Goal: Information Seeking & Learning: Find specific page/section

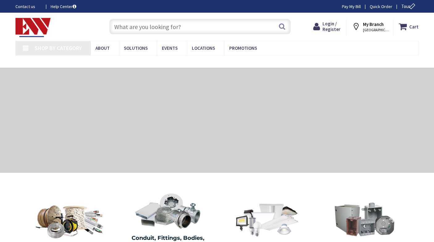
type input "[STREET_ADDRESS][US_STATE]"
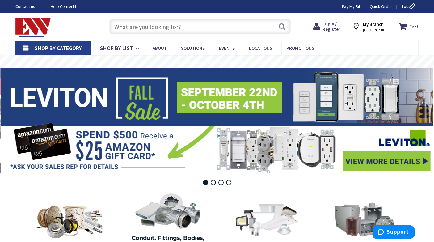
click at [139, 26] on input "text" at bounding box center [199, 26] width 181 height 15
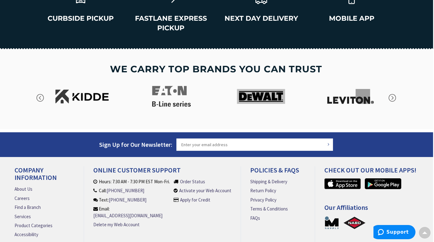
scroll to position [904, 1]
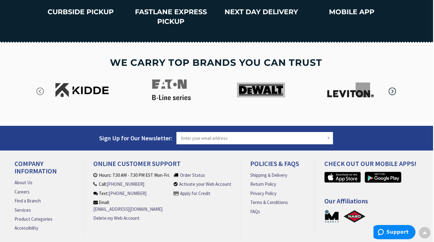
type input "ring wall mount"
click at [392, 87] on icon "button" at bounding box center [392, 91] width 9 height 9
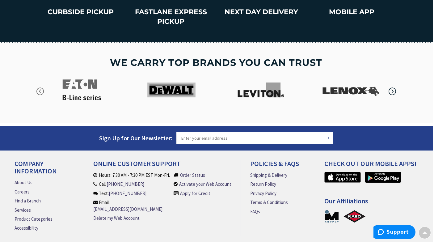
click at [392, 87] on icon "button" at bounding box center [392, 91] width 9 height 9
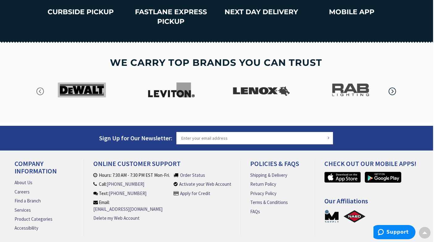
click at [392, 87] on icon "button" at bounding box center [392, 91] width 9 height 9
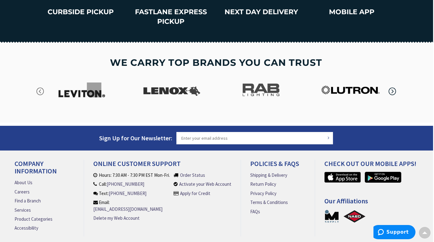
click at [392, 87] on icon "button" at bounding box center [392, 91] width 9 height 9
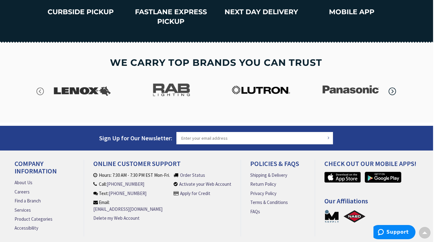
click at [392, 87] on icon "button" at bounding box center [392, 91] width 9 height 9
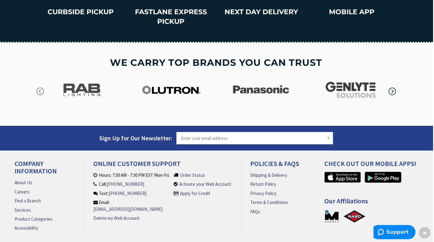
click at [392, 87] on icon "button" at bounding box center [392, 91] width 9 height 9
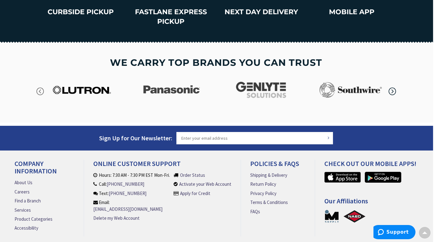
click at [392, 87] on icon "button" at bounding box center [392, 91] width 9 height 9
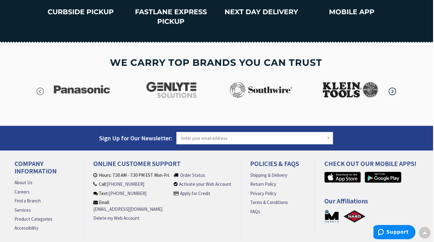
click at [392, 87] on icon "button" at bounding box center [392, 91] width 9 height 9
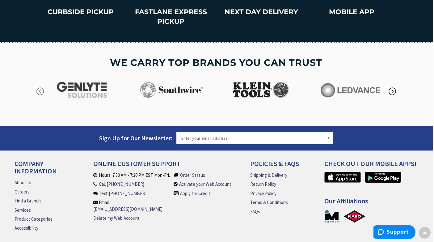
click at [392, 87] on icon "button" at bounding box center [392, 91] width 9 height 9
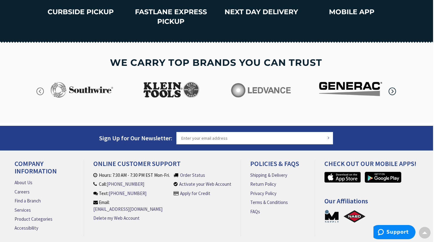
click at [392, 87] on icon "button" at bounding box center [392, 91] width 9 height 9
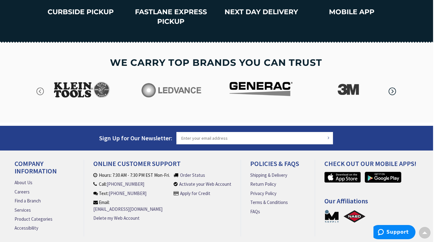
click at [392, 87] on icon "button" at bounding box center [392, 91] width 9 height 9
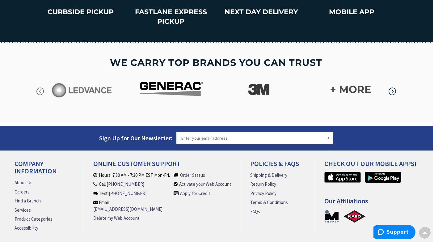
click at [392, 87] on icon "button" at bounding box center [392, 91] width 9 height 9
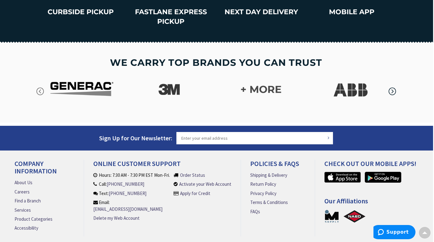
click at [392, 87] on icon "button" at bounding box center [392, 91] width 9 height 9
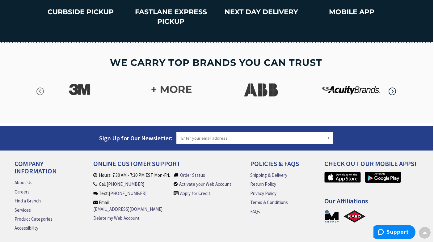
click at [392, 87] on icon "button" at bounding box center [392, 91] width 9 height 9
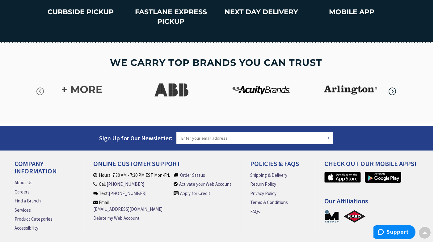
click at [392, 87] on icon "button" at bounding box center [392, 91] width 9 height 9
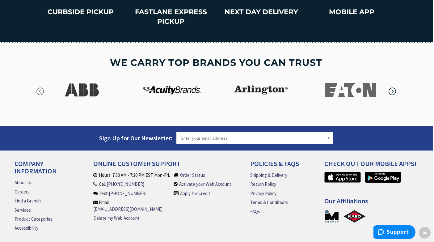
click at [392, 87] on icon "button" at bounding box center [392, 91] width 9 height 9
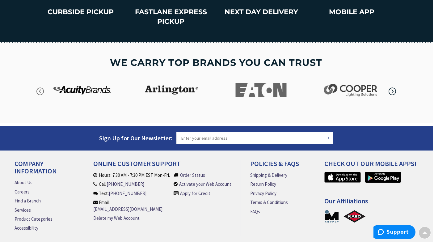
click at [392, 87] on icon "button" at bounding box center [392, 91] width 9 height 9
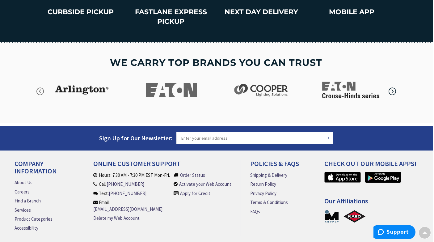
click at [392, 87] on icon "button" at bounding box center [392, 91] width 9 height 9
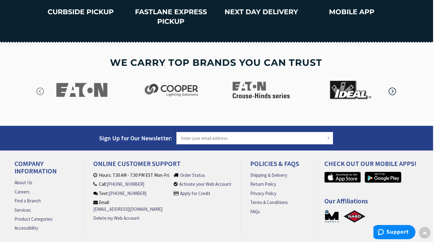
click at [392, 87] on icon "button" at bounding box center [392, 91] width 9 height 9
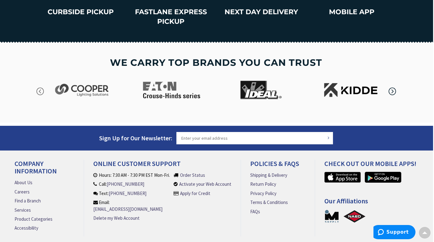
click at [392, 87] on icon "button" at bounding box center [392, 91] width 9 height 9
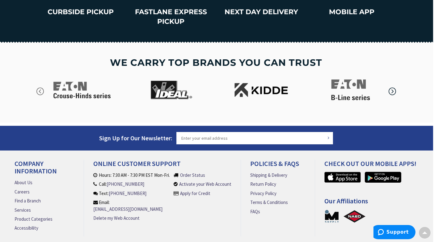
click at [392, 87] on icon "button" at bounding box center [392, 91] width 9 height 9
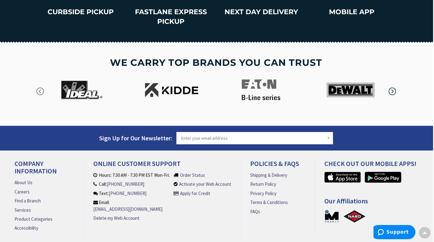
click at [392, 87] on icon "button" at bounding box center [392, 91] width 9 height 9
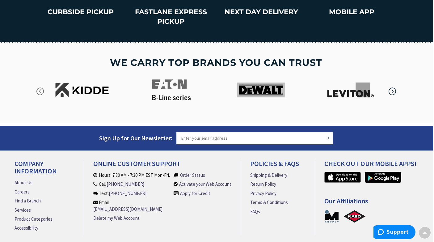
click at [392, 87] on icon "button" at bounding box center [392, 91] width 9 height 9
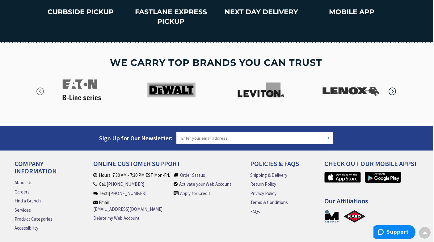
click at [392, 87] on icon "button" at bounding box center [392, 91] width 9 height 9
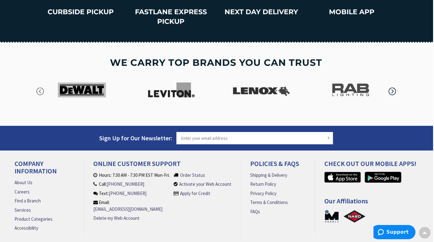
click at [392, 87] on icon "button" at bounding box center [392, 91] width 9 height 9
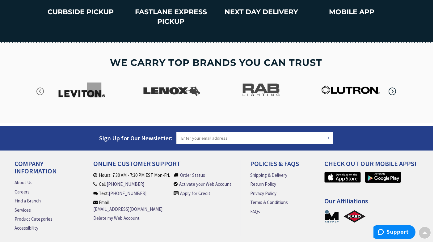
click at [392, 87] on icon "button" at bounding box center [392, 91] width 9 height 9
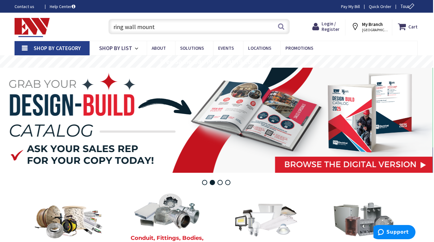
scroll to position [0, 1]
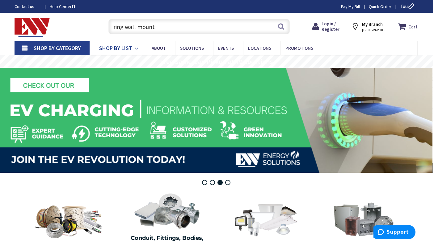
click at [135, 47] on icon at bounding box center [138, 49] width 6 height 14
click at [85, 27] on div "Toggle Nav" at bounding box center [55, 26] width 91 height 21
